Goal: Check status: Check status

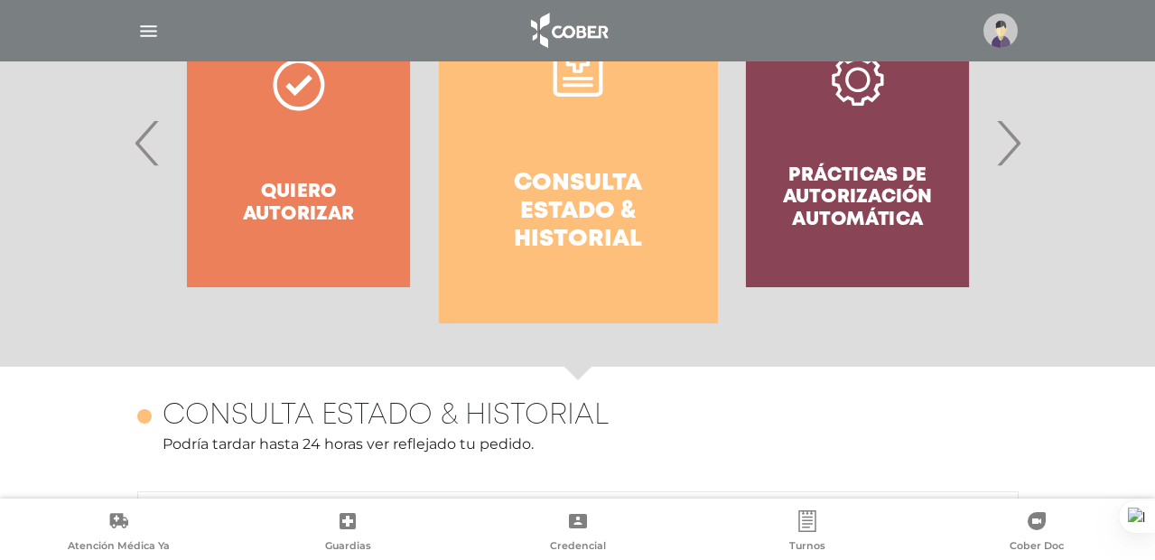
scroll to position [480, 0]
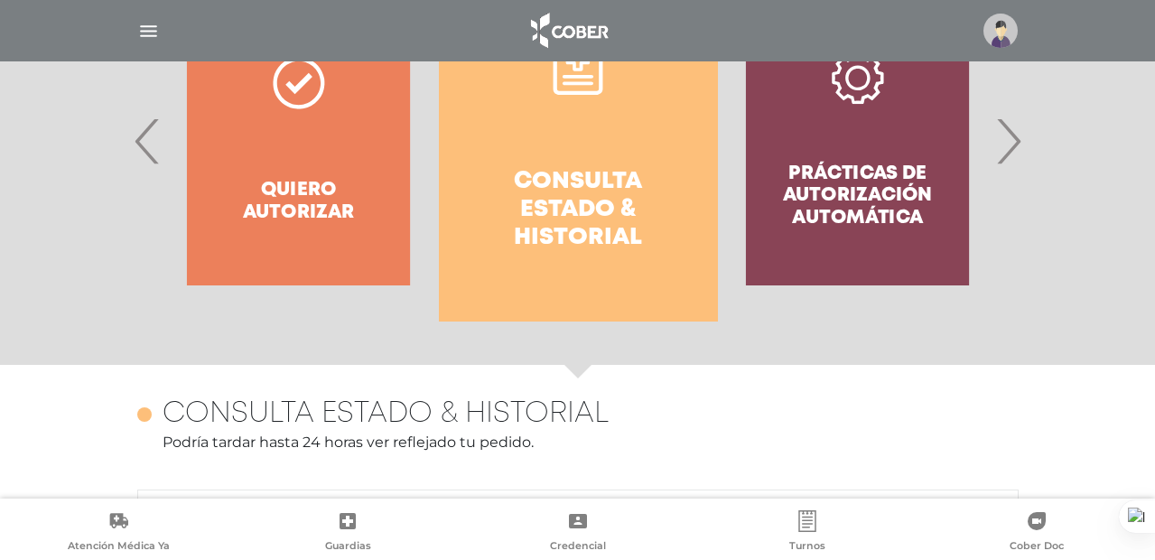
click at [526, 193] on h4 "Consulta estado & historial" at bounding box center [578, 210] width 214 height 85
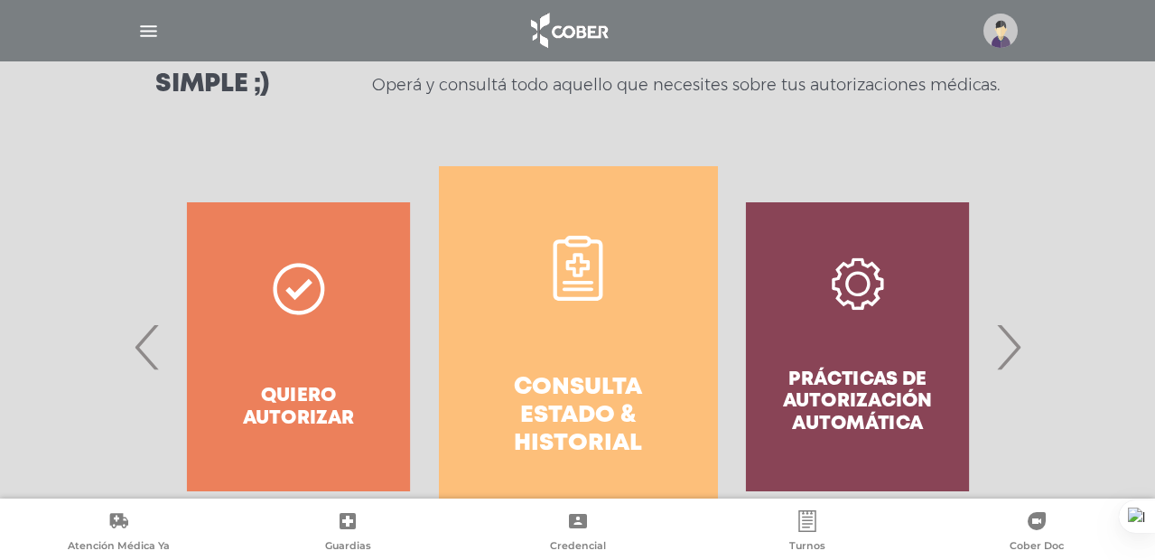
scroll to position [279, 0]
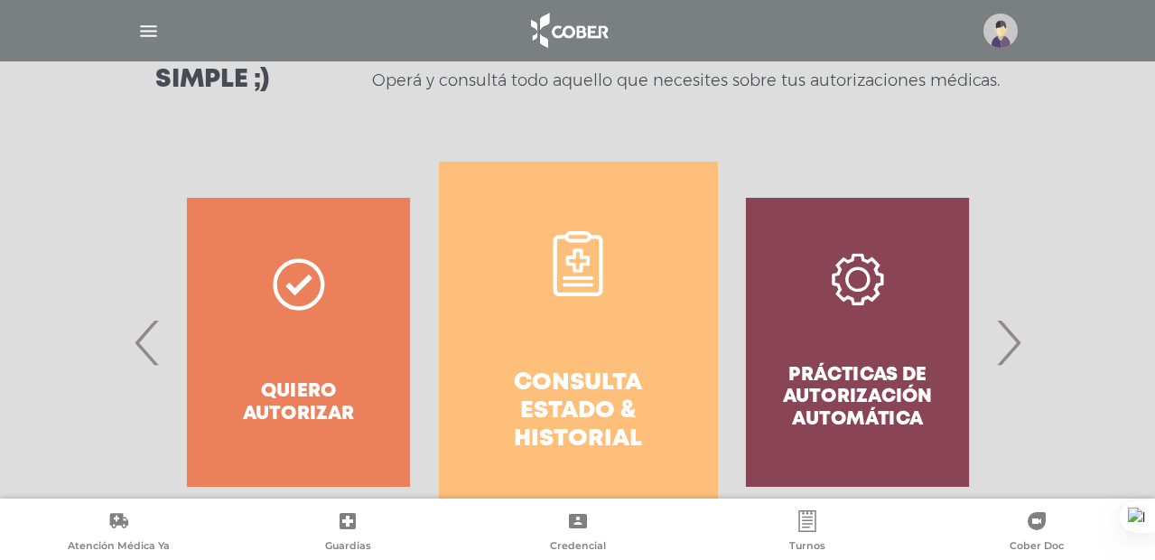
click at [1002, 341] on span "›" at bounding box center [1007, 342] width 35 height 98
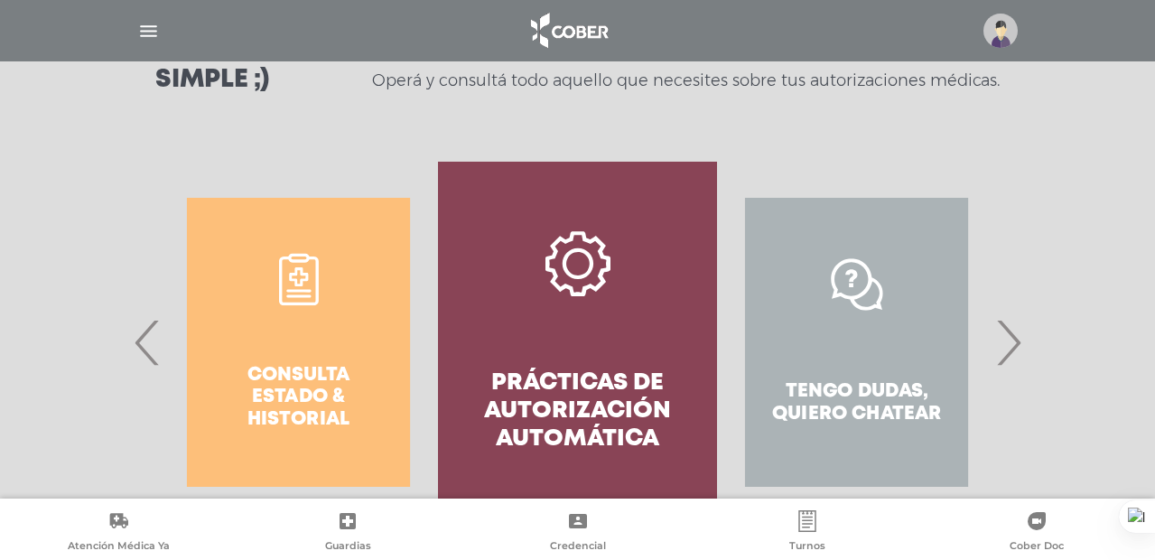
click at [848, 267] on div "Tengo dudas, quiero chatear" at bounding box center [856, 342] width 279 height 361
click at [1018, 320] on span "›" at bounding box center [1007, 342] width 35 height 98
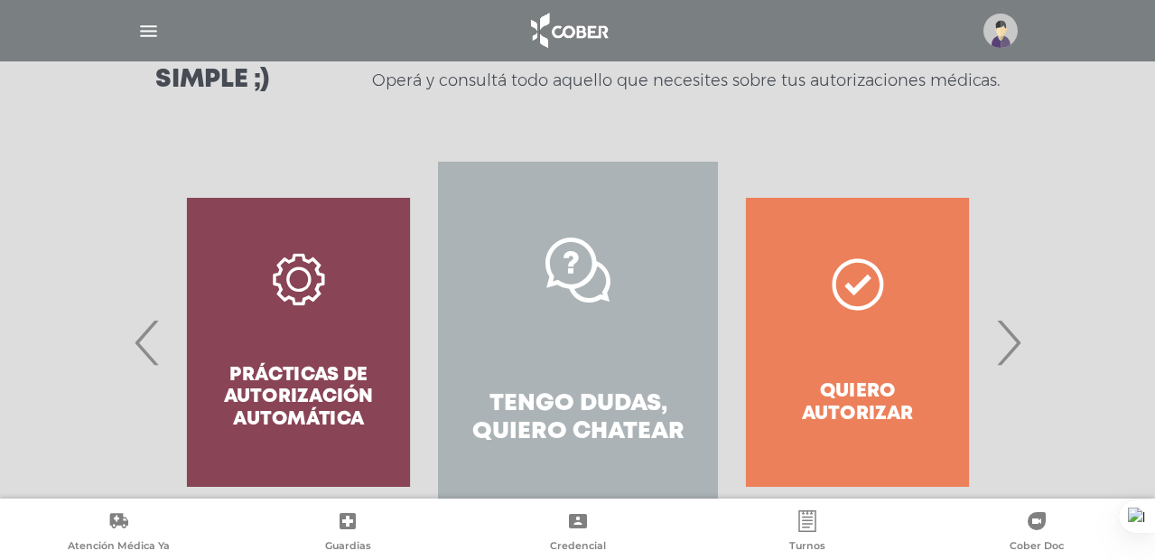
click at [1014, 327] on span "›" at bounding box center [1007, 342] width 35 height 98
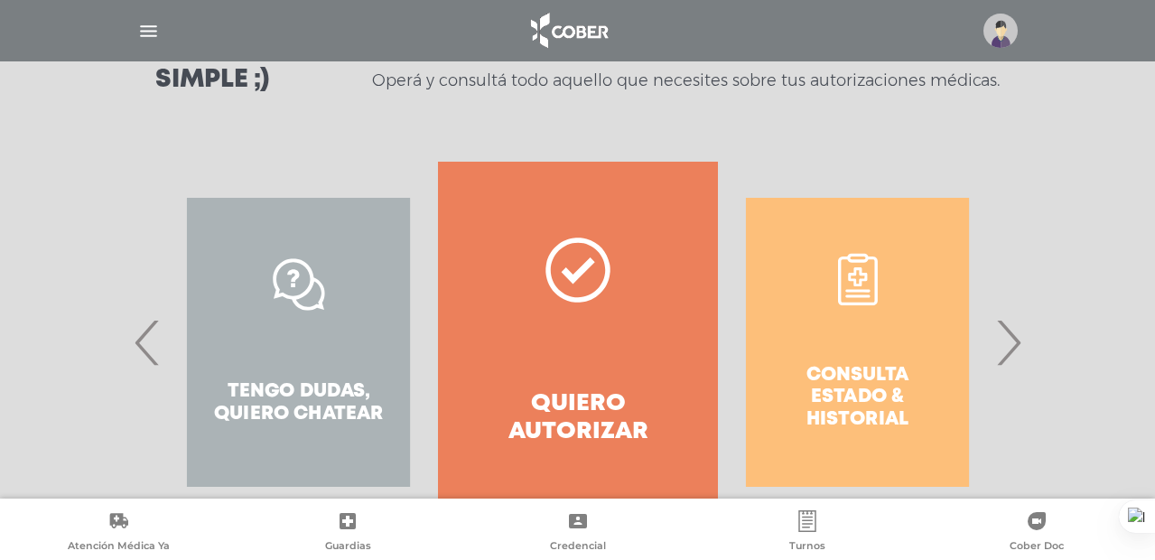
click at [1014, 327] on span "›" at bounding box center [1007, 342] width 35 height 98
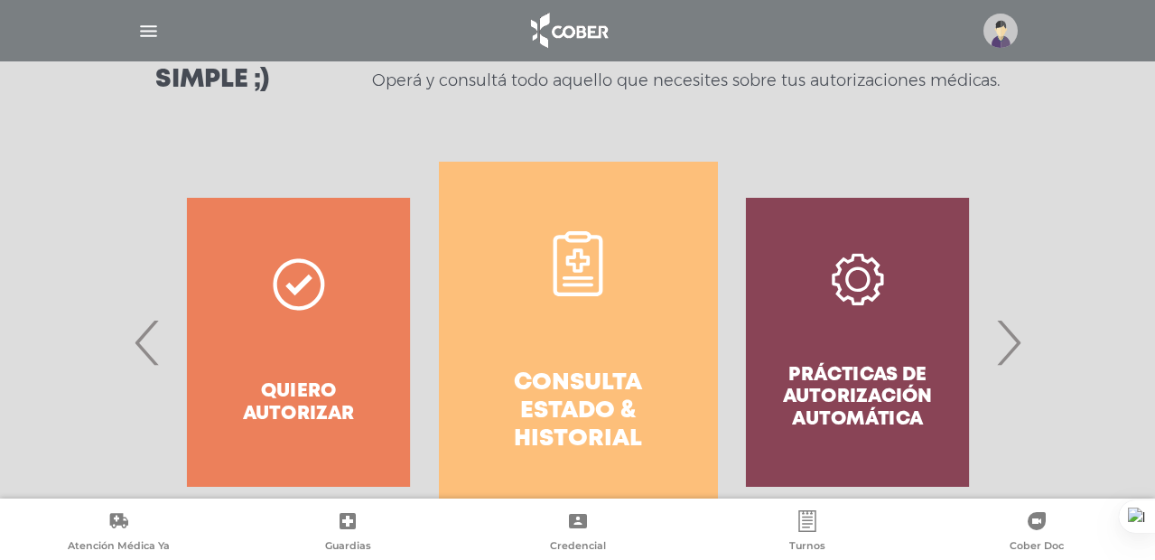
click at [622, 283] on link "Consulta estado & historial" at bounding box center [578, 342] width 279 height 361
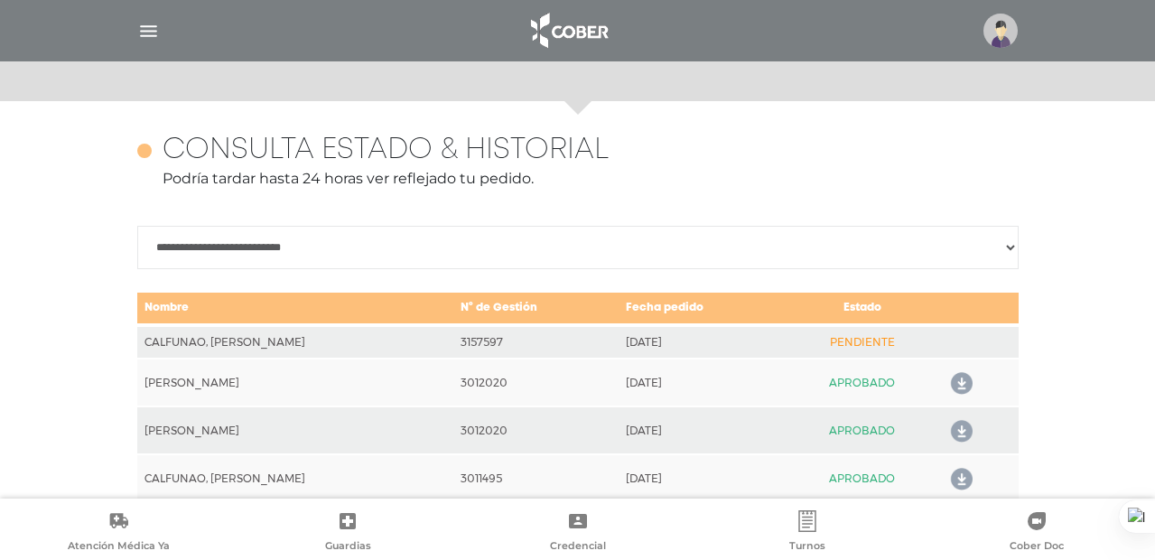
scroll to position [0, 0]
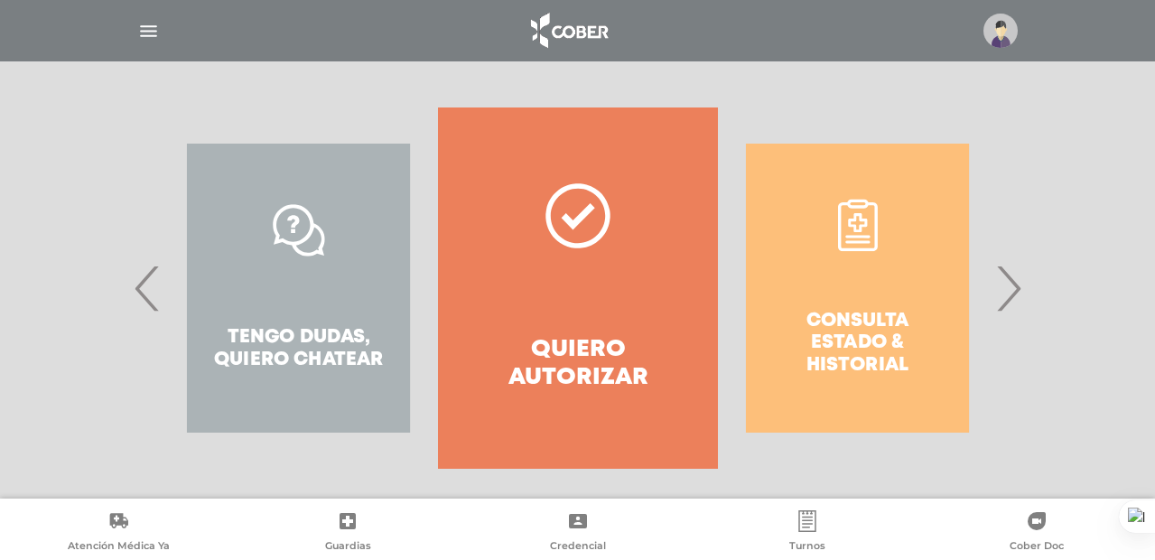
scroll to position [347, 0]
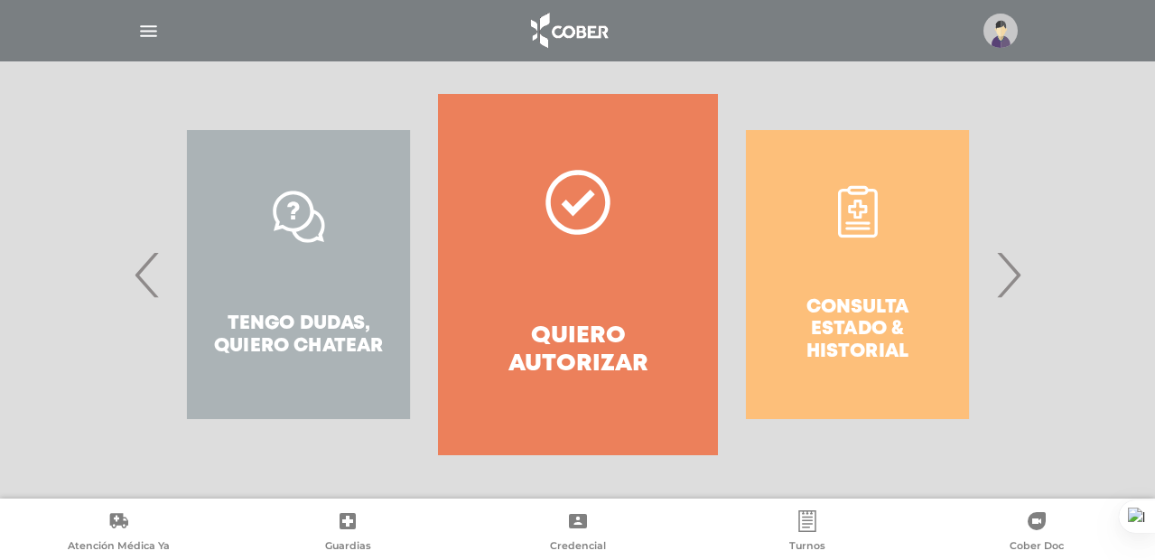
click at [1008, 276] on span "›" at bounding box center [1007, 275] width 35 height 98
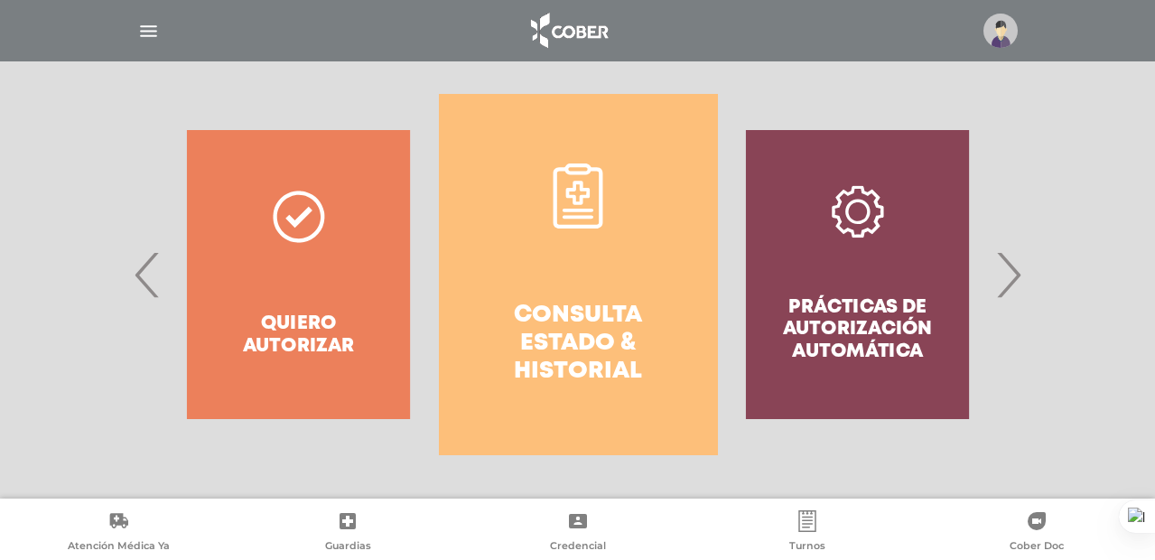
click at [599, 238] on link "Consulta estado & historial" at bounding box center [578, 274] width 279 height 361
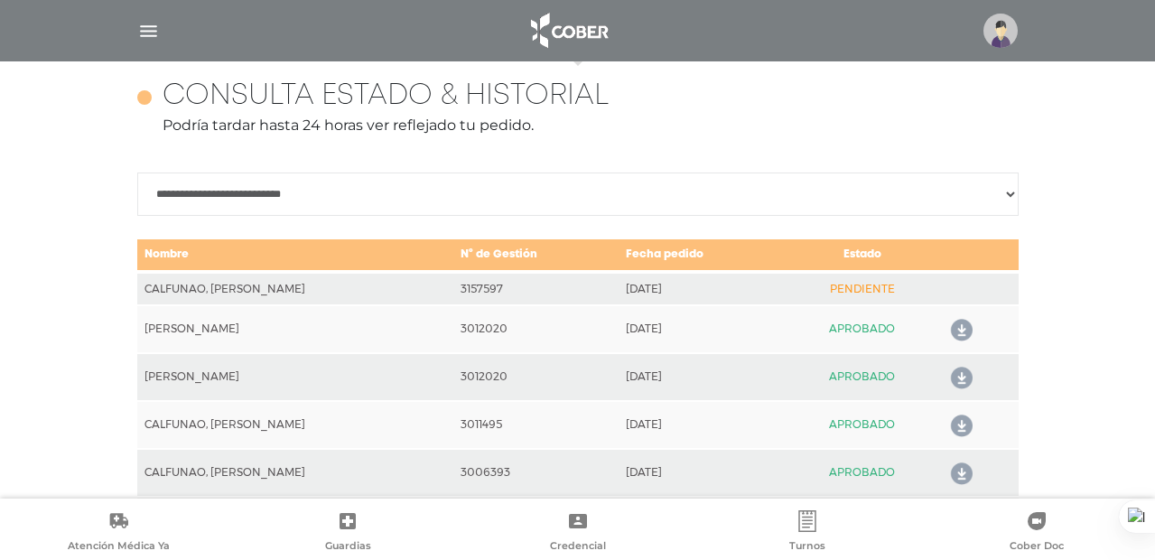
scroll to position [802, 0]
